Goal: Task Accomplishment & Management: Complete application form

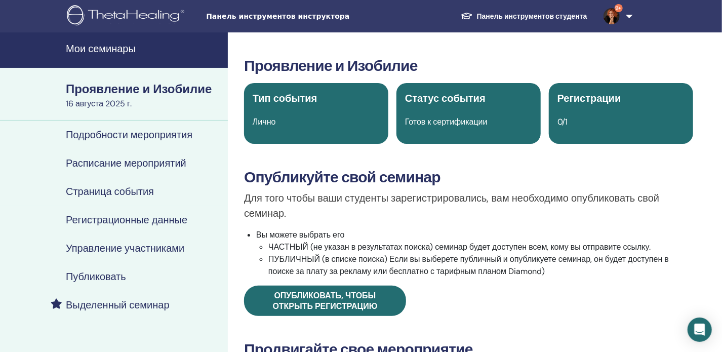
click at [96, 50] on font "Мои семинары" at bounding box center [101, 48] width 70 height 13
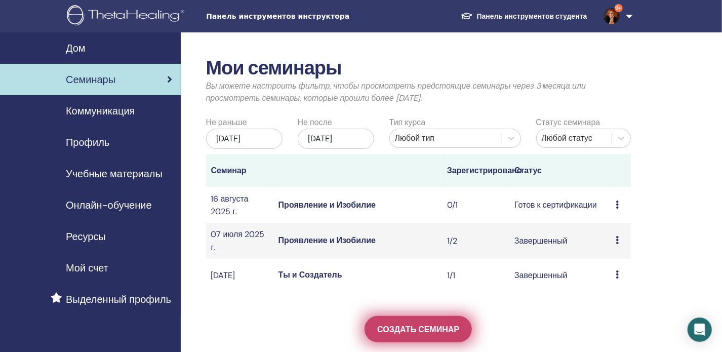
click at [446, 335] on font "Создать семинар" at bounding box center [418, 329] width 82 height 11
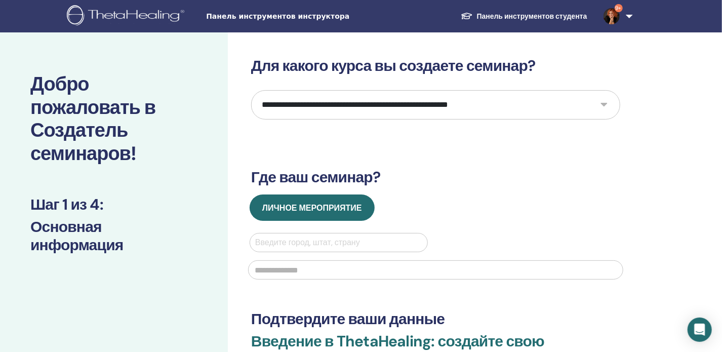
click at [605, 104] on select "**********" at bounding box center [435, 104] width 369 height 29
select select "*"
click at [251, 90] on select "**********" at bounding box center [435, 104] width 369 height 29
click at [319, 242] on div at bounding box center [338, 242] width 167 height 14
type input "**"
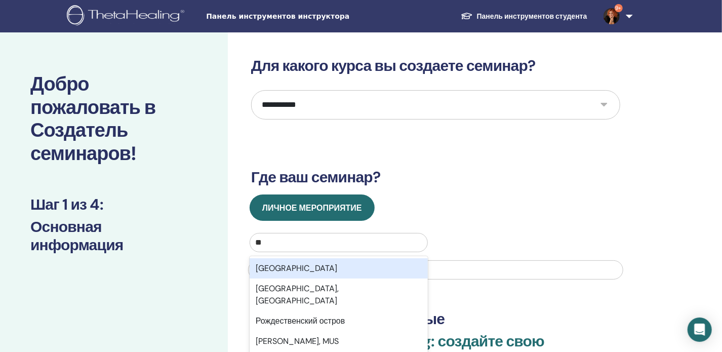
click at [310, 271] on div "Россия" at bounding box center [339, 268] width 178 height 20
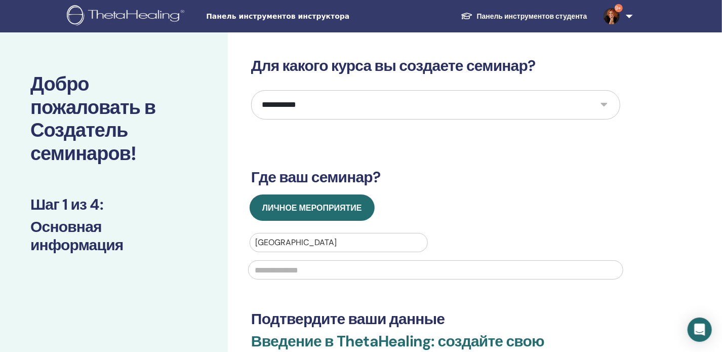
click at [311, 272] on input "text" at bounding box center [435, 269] width 375 height 19
type input "*******"
click at [295, 289] on div "**********" at bounding box center [435, 254] width 369 height 395
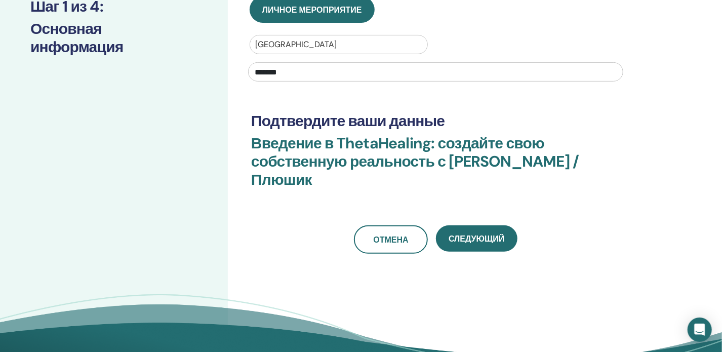
scroll to position [230, 0]
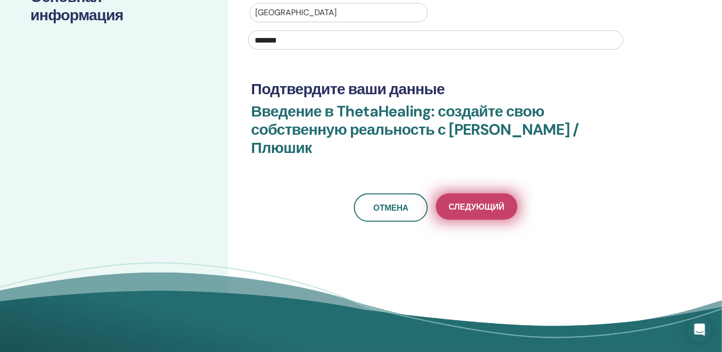
click at [498, 210] on font "Следующий" at bounding box center [477, 206] width 56 height 11
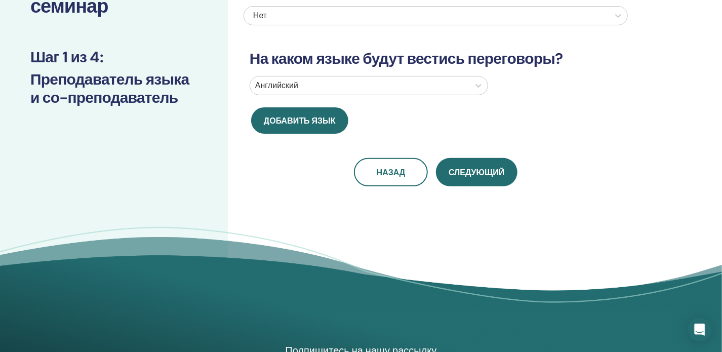
scroll to position [0, 0]
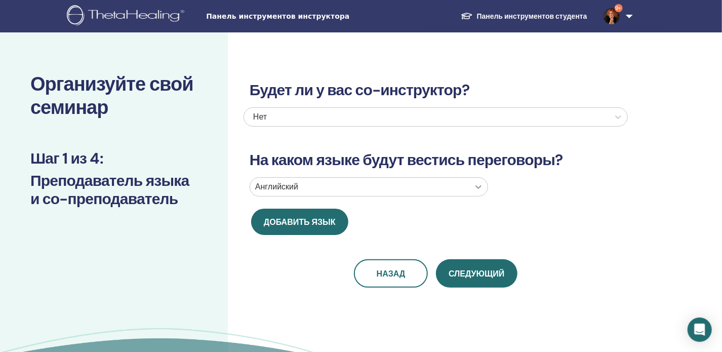
click at [479, 187] on icon at bounding box center [478, 187] width 10 height 10
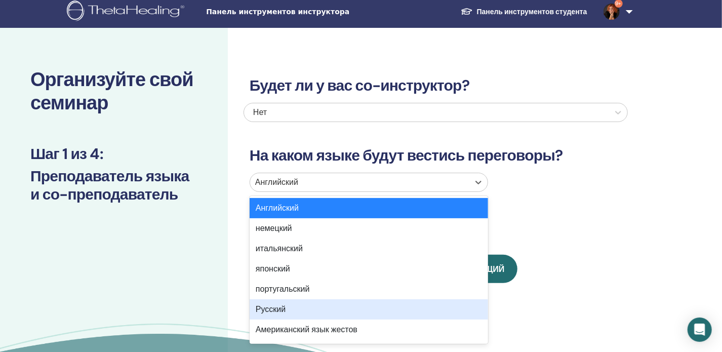
click at [410, 304] on div "Русский" at bounding box center [369, 309] width 238 height 20
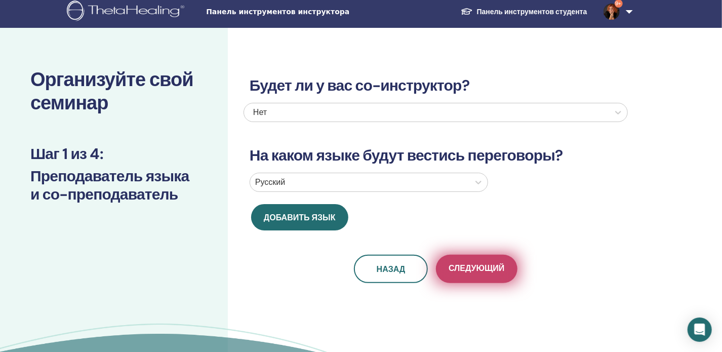
click at [494, 272] on font "Следующий" at bounding box center [477, 268] width 56 height 11
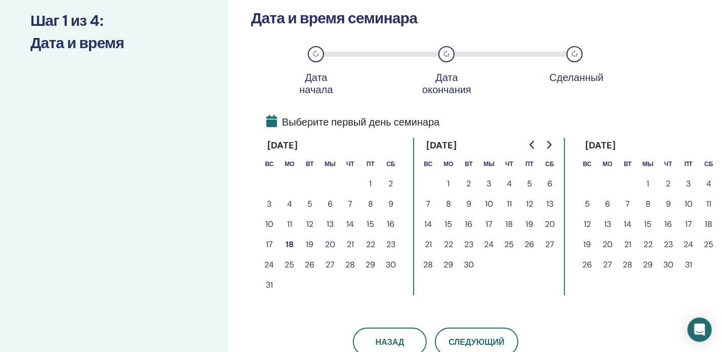
scroll to position [142, 0]
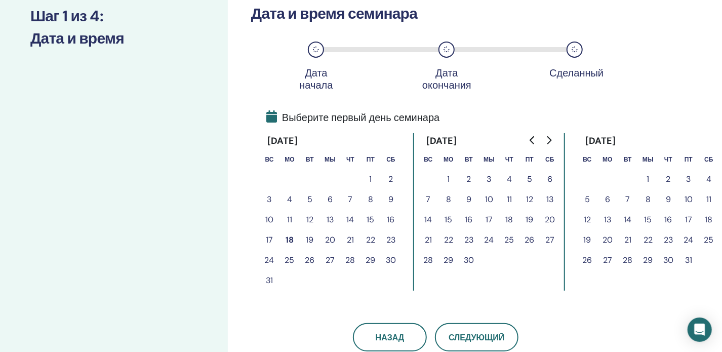
click at [372, 239] on font "22" at bounding box center [370, 239] width 9 height 11
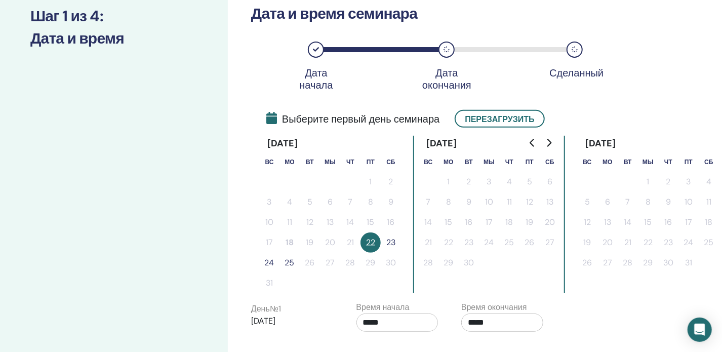
click at [390, 242] on font "23" at bounding box center [390, 242] width 9 height 11
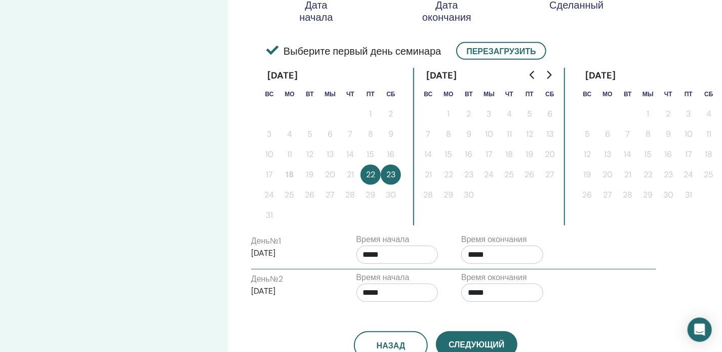
scroll to position [280, 0]
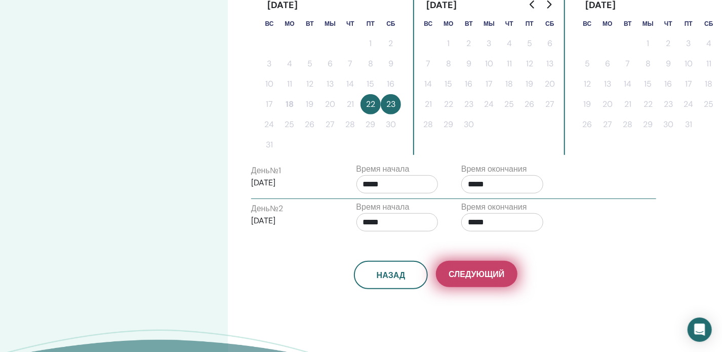
click at [492, 271] on font "Следующий" at bounding box center [477, 274] width 56 height 11
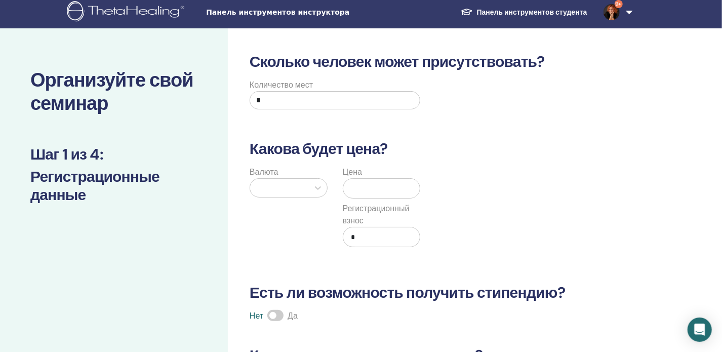
scroll to position [0, 0]
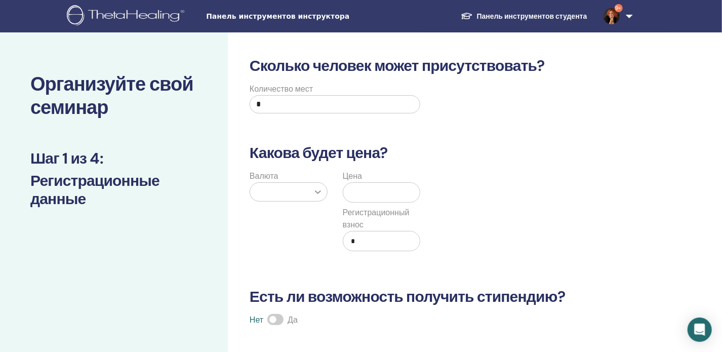
click at [318, 195] on div at bounding box center [318, 192] width 18 height 18
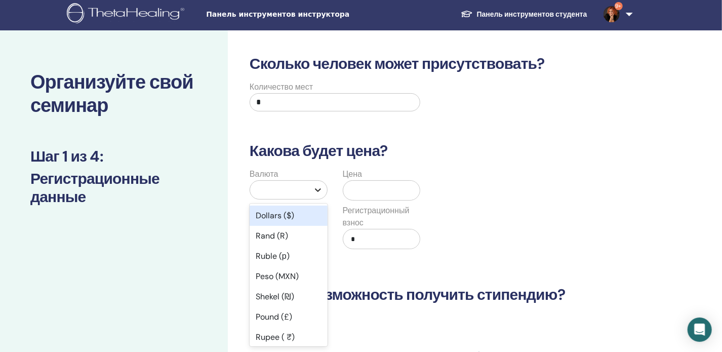
scroll to position [10, 0]
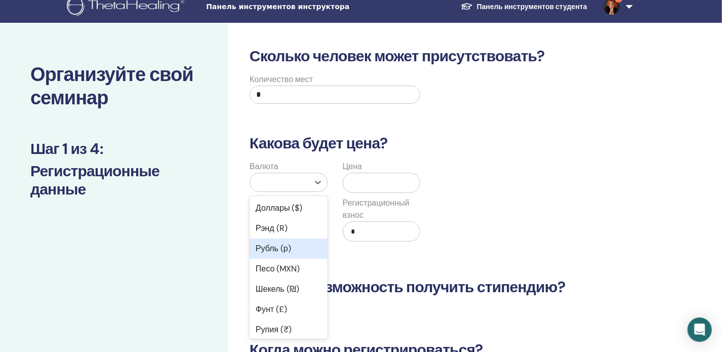
click at [305, 247] on div "Рубль (р)" at bounding box center [289, 248] width 78 height 20
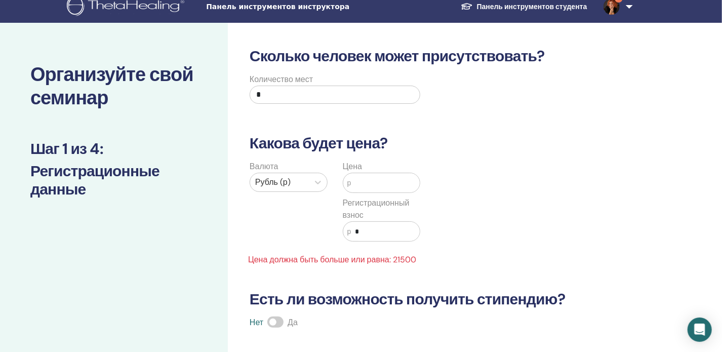
click at [373, 181] on input "text" at bounding box center [385, 182] width 69 height 19
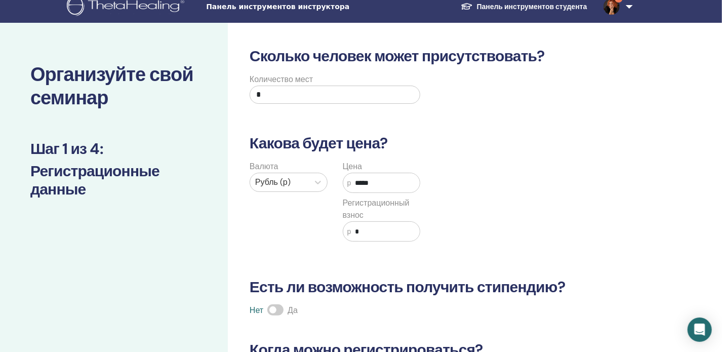
type input "*****"
click at [373, 228] on input "*" at bounding box center [385, 231] width 69 height 19
type input "*"
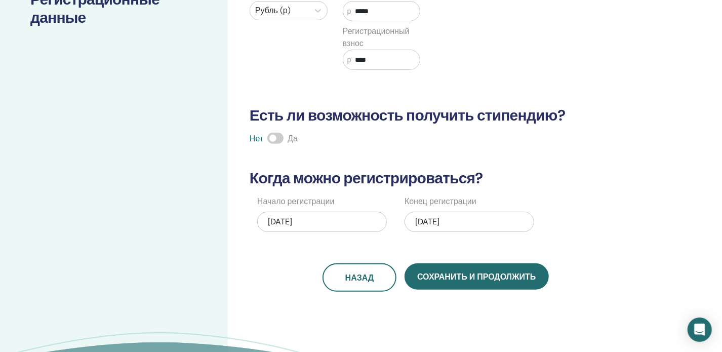
scroll to position [193, 0]
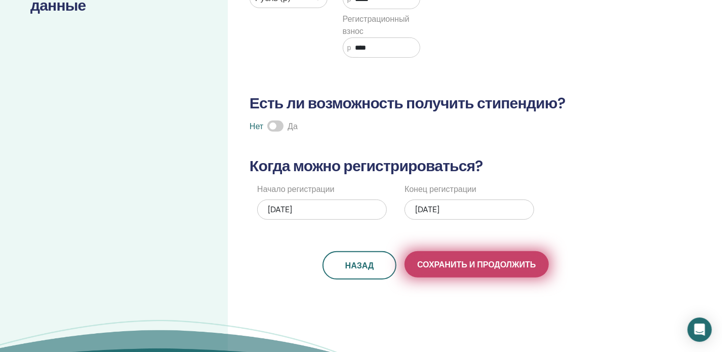
type input "****"
click at [485, 266] on font "Сохранить и продолжить" at bounding box center [476, 264] width 118 height 11
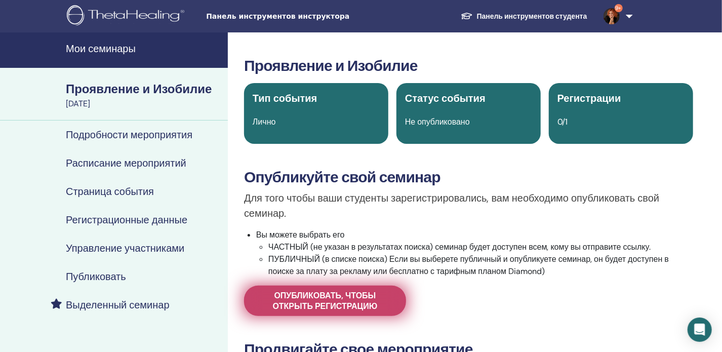
click at [380, 298] on span "Опубликовать, чтобы открыть регистрацию" at bounding box center [325, 300] width 137 height 21
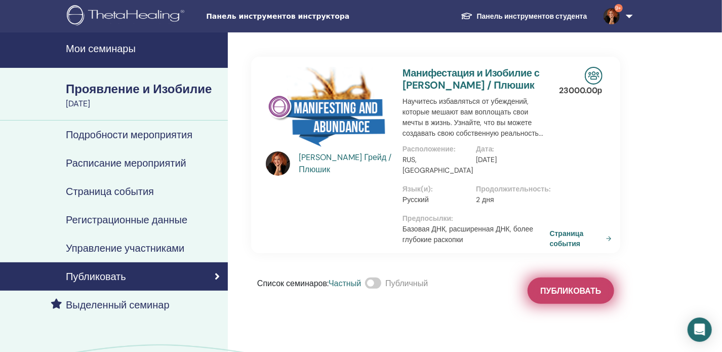
click at [560, 296] on span "Публиковать" at bounding box center [570, 291] width 61 height 11
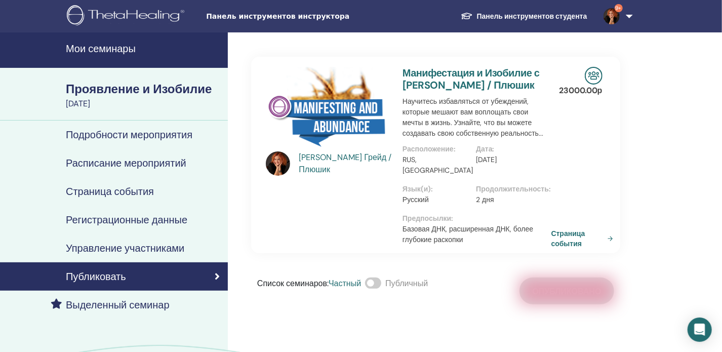
click at [570, 231] on font "Страница события" at bounding box center [568, 238] width 34 height 19
